Goal: Task Accomplishment & Management: Use online tool/utility

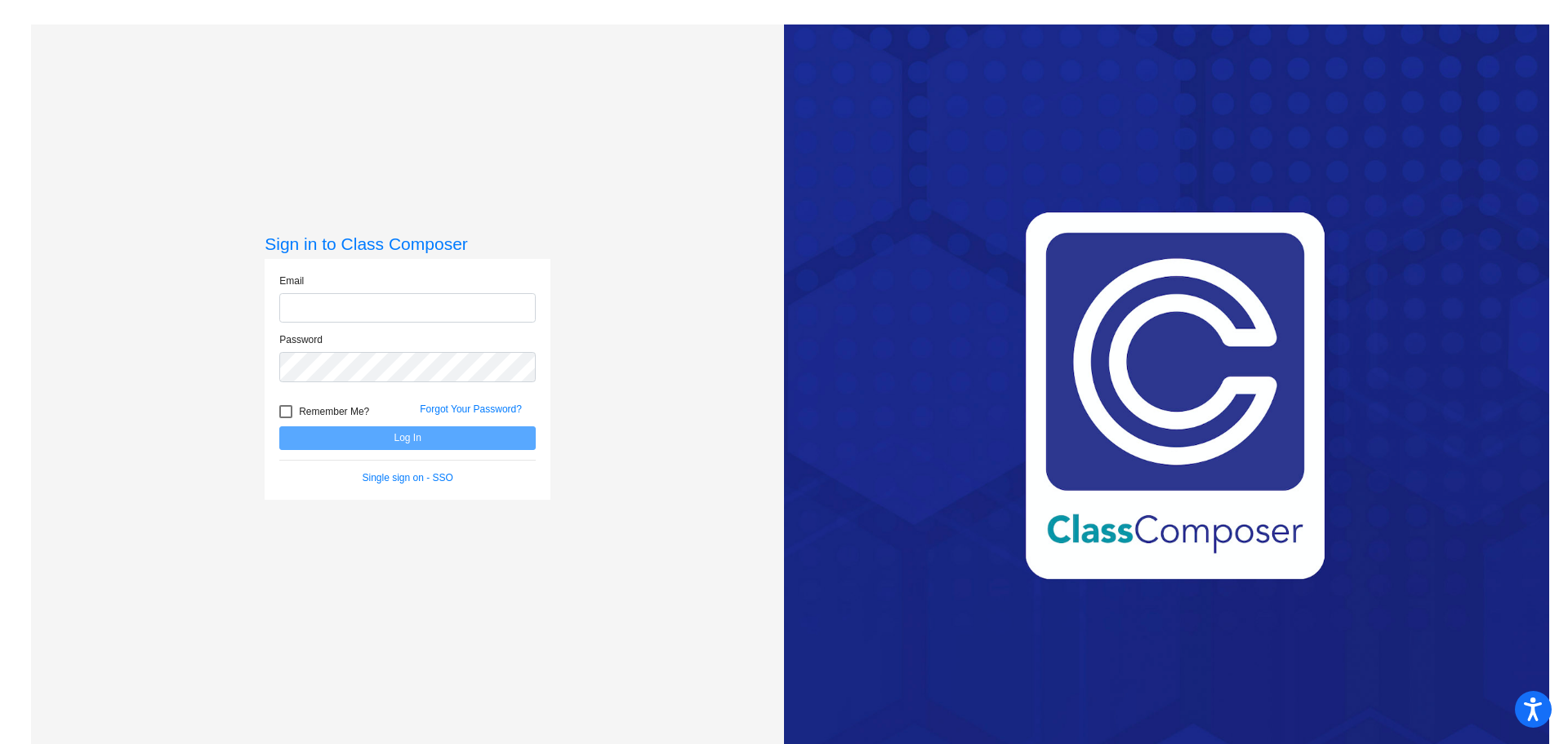
type input "[EMAIL_ADDRESS][DOMAIN_NAME]"
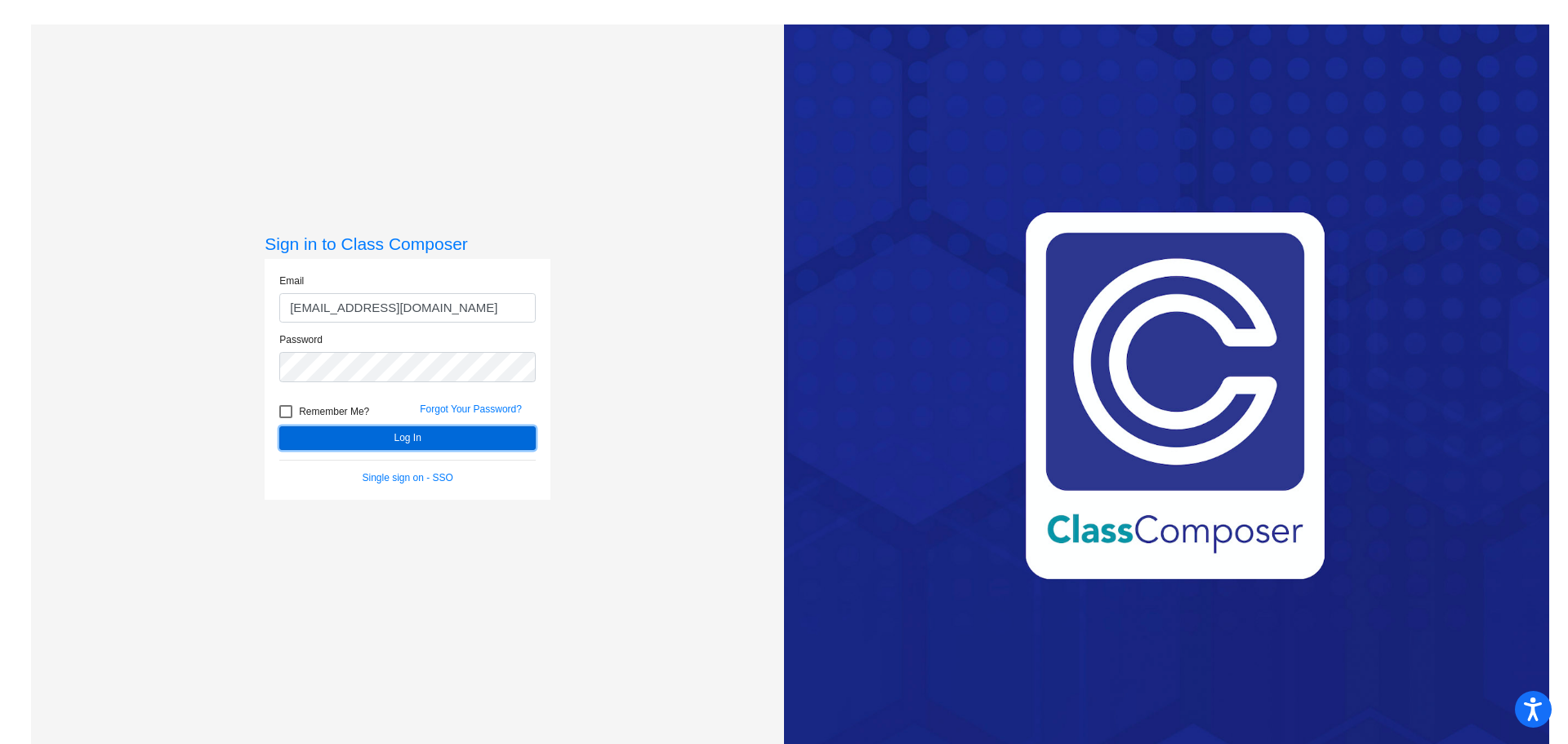
click at [416, 441] on button "Log In" at bounding box center [408, 438] width 256 height 24
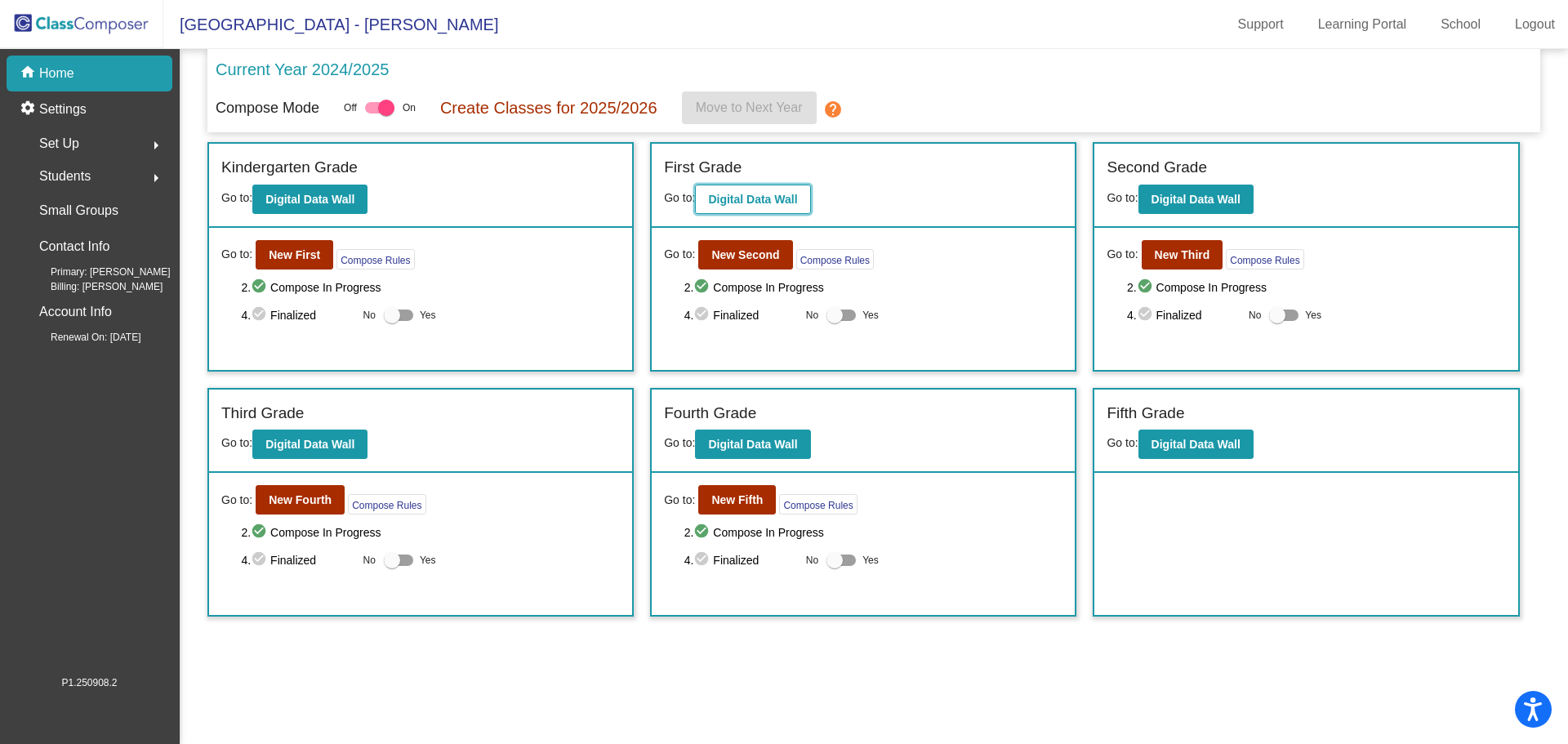
click at [755, 194] on b "Digital Data Wall" at bounding box center [752, 199] width 89 height 13
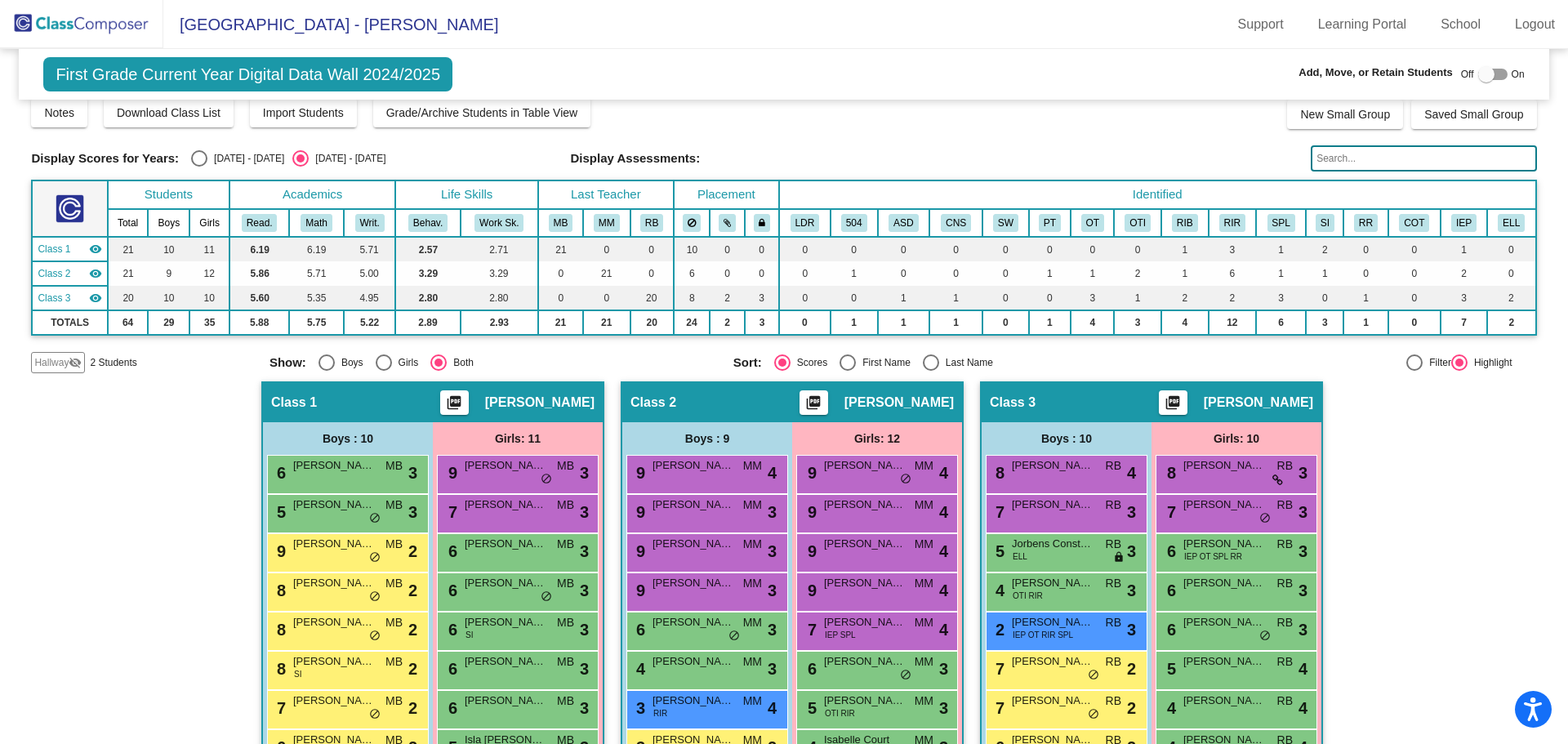
scroll to position [82, 0]
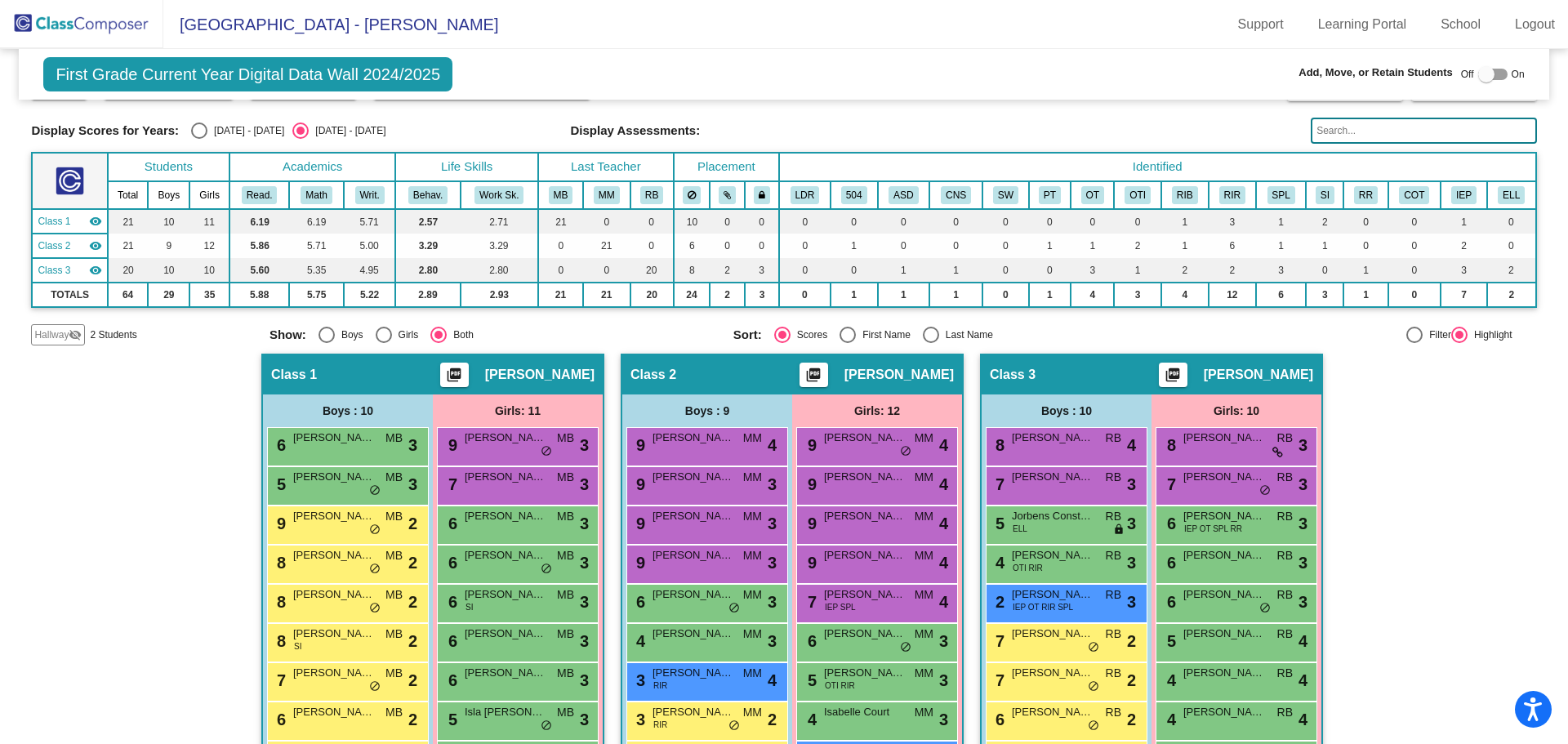
click at [1265, 371] on span "[PERSON_NAME]" at bounding box center [1257, 375] width 109 height 16
click at [1183, 376] on mat-icon "picture_as_pdf" at bounding box center [1173, 378] width 20 height 23
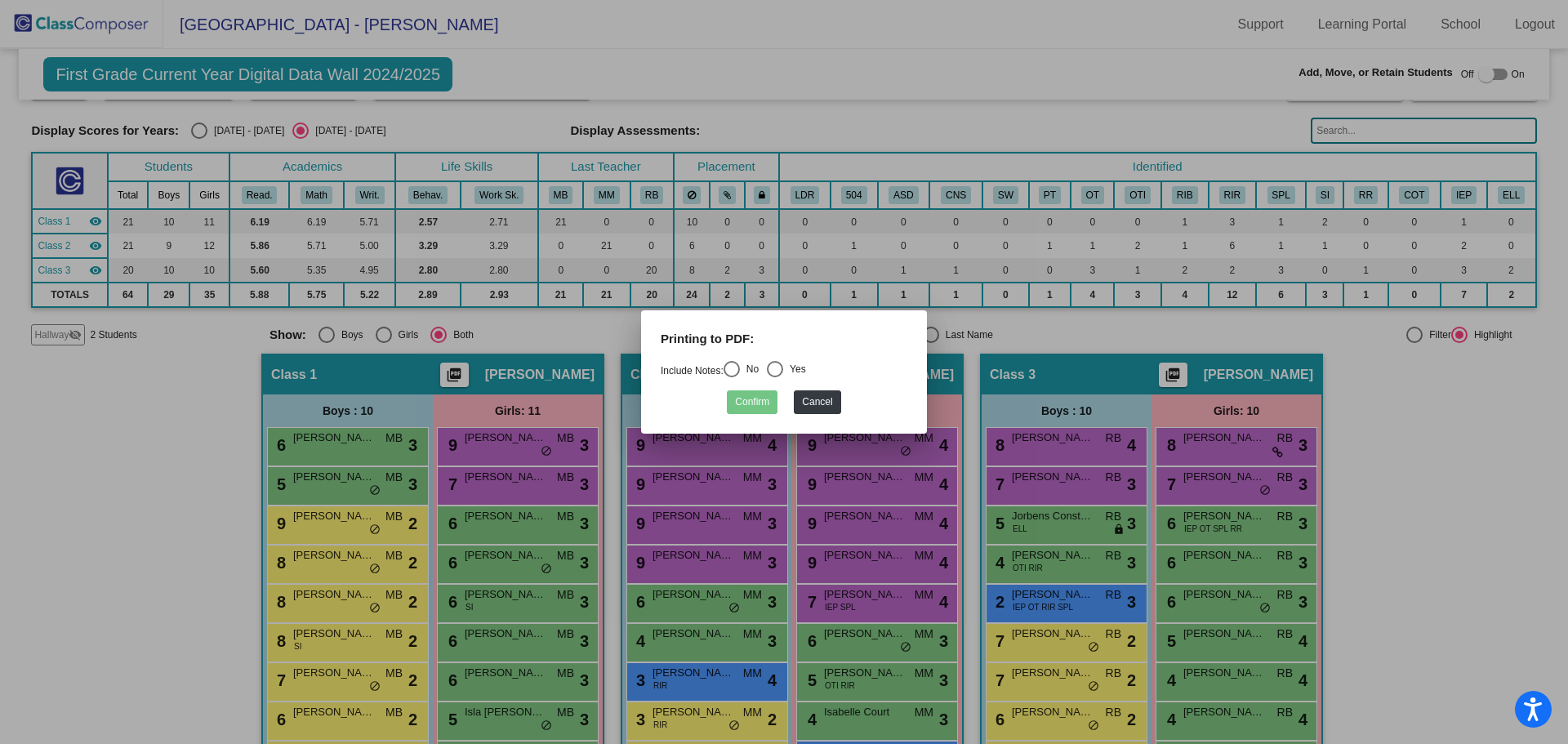
click at [735, 367] on div "Select an option" at bounding box center [731, 369] width 16 height 16
click at [731, 377] on input "No" at bounding box center [731, 377] width 1 height 1
radio input "true"
click at [756, 399] on button "Confirm" at bounding box center [752, 402] width 51 height 24
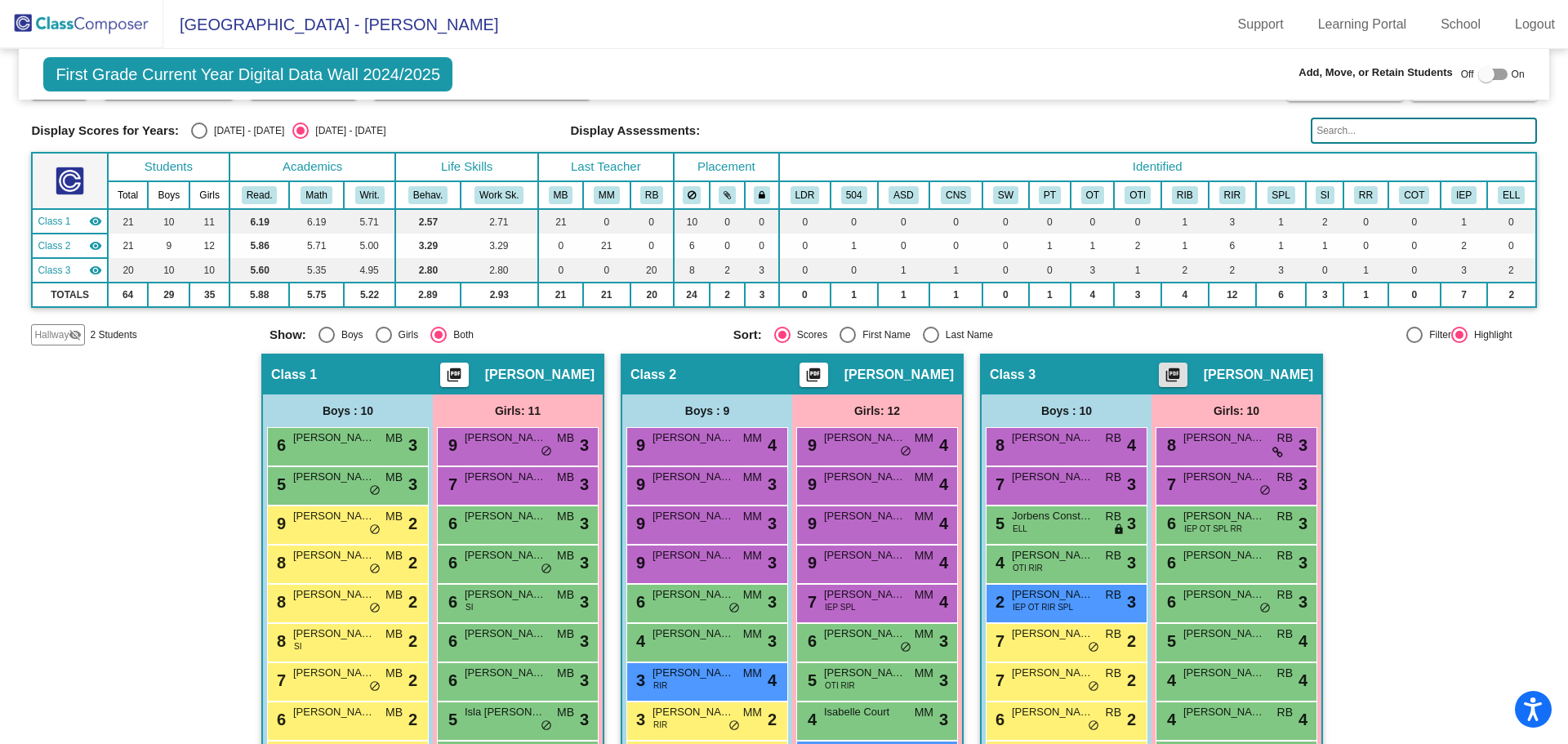
click at [359, 15] on span "[GEOGRAPHIC_DATA] - [PERSON_NAME]" at bounding box center [330, 24] width 335 height 26
click at [339, 32] on span "[GEOGRAPHIC_DATA] - [PERSON_NAME]" at bounding box center [330, 24] width 335 height 26
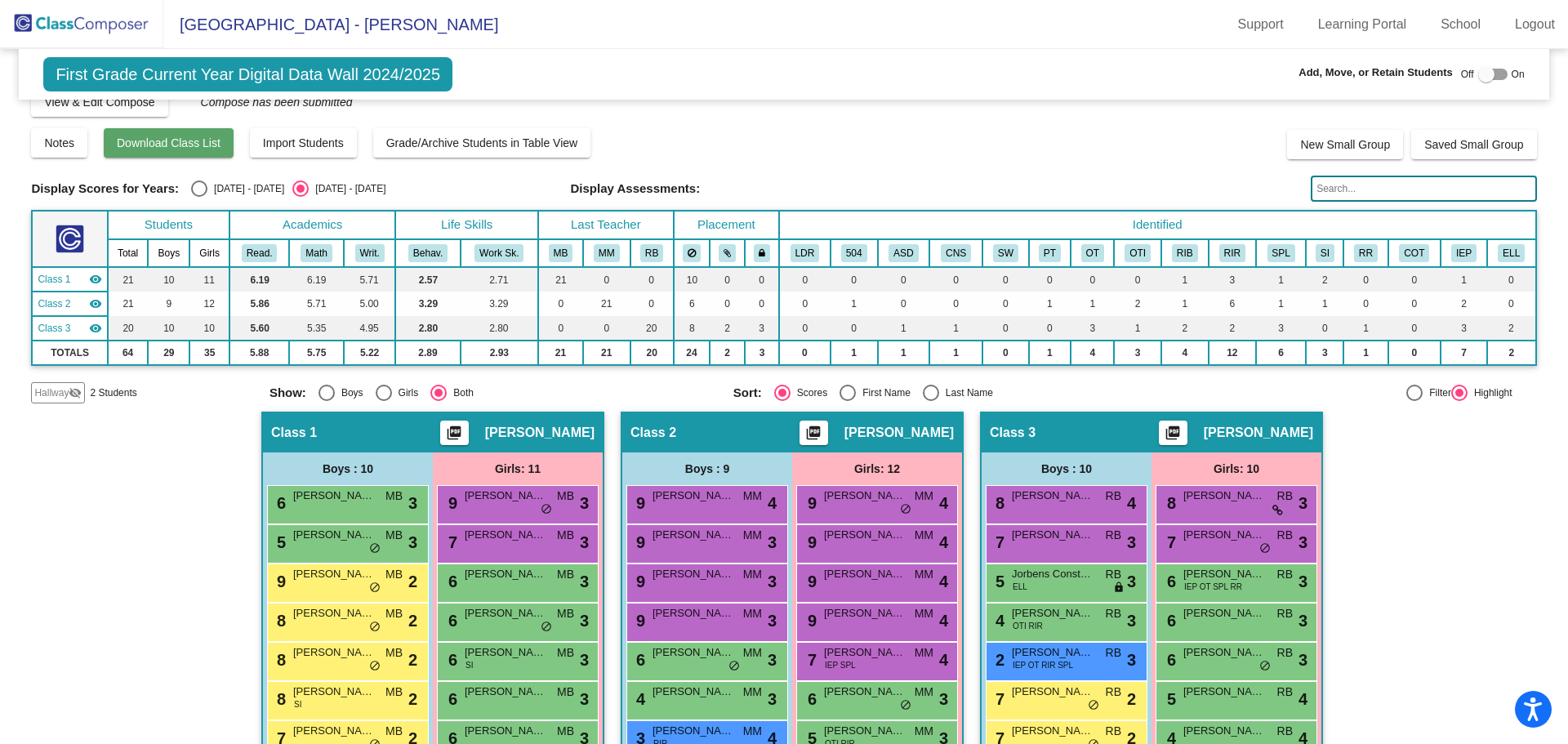
scroll to position [0, 0]
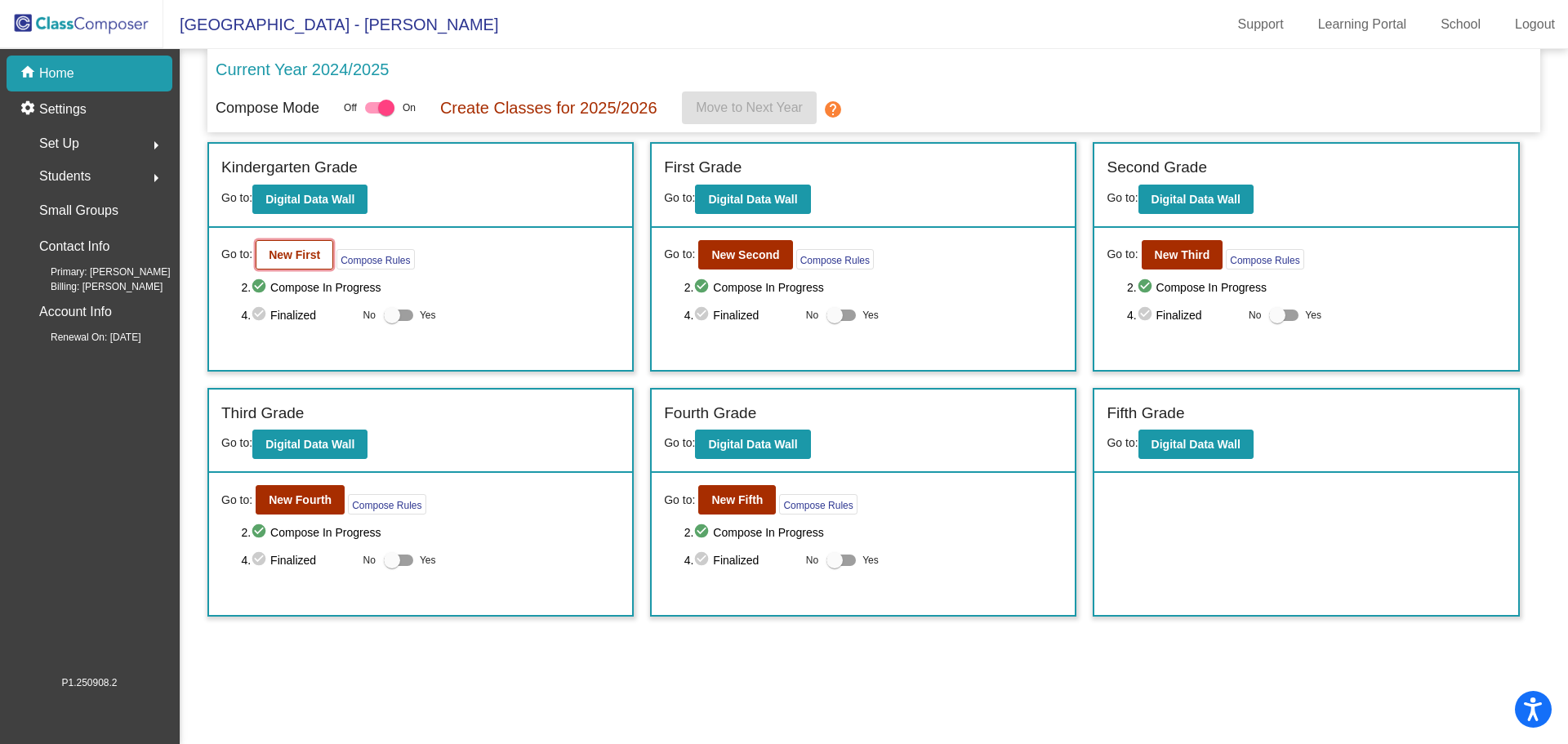
click at [287, 252] on b "New First" at bounding box center [295, 255] width 52 height 13
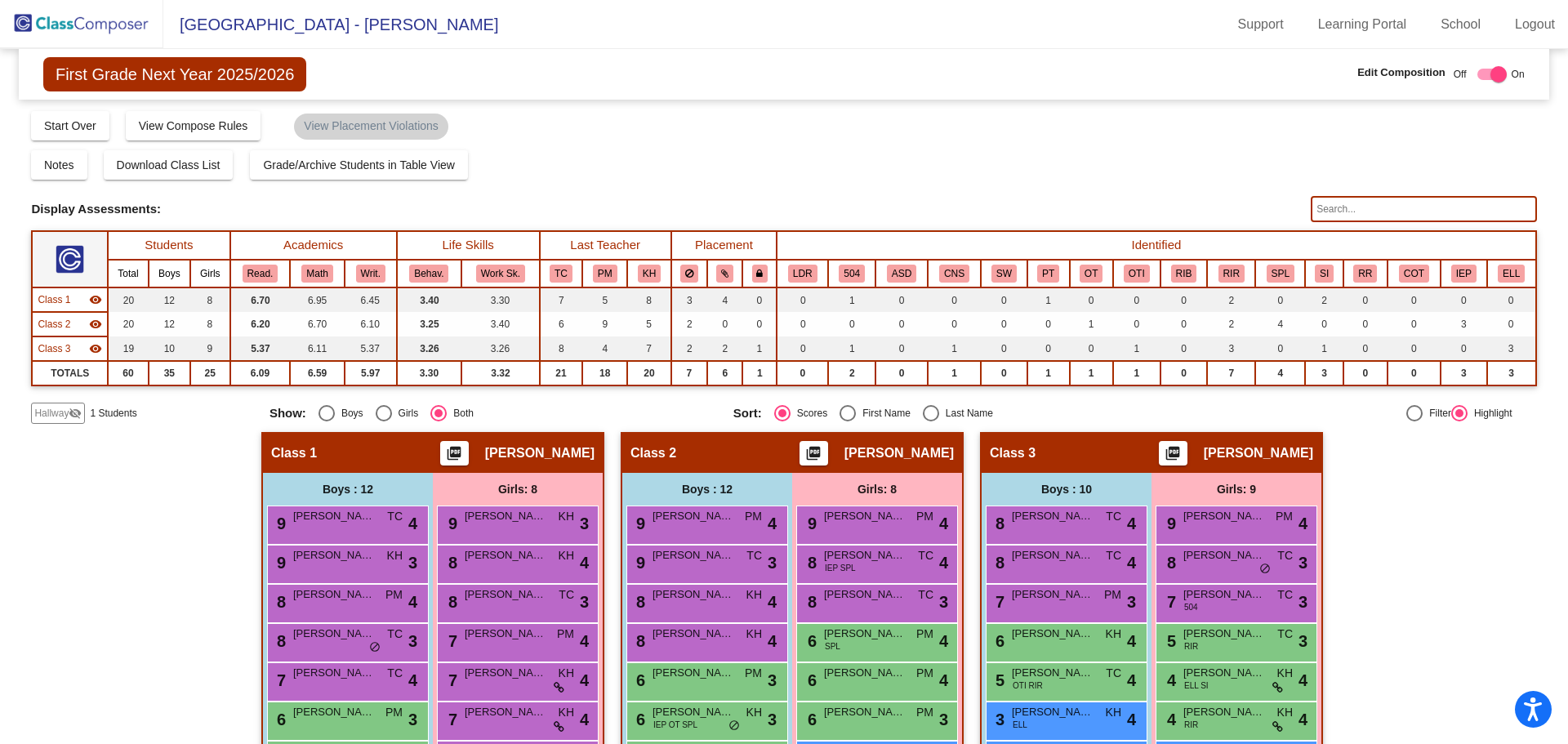
click at [100, 67] on span "First Grade Next Year 2025/2026" at bounding box center [174, 74] width 263 height 35
